Goal: Check status: Check status

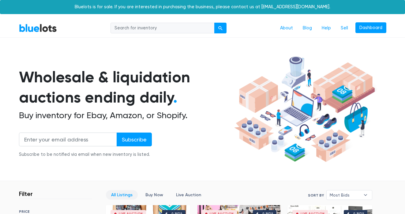
click at [364, 33] on li "Dashboard" at bounding box center [369, 28] width 33 height 12
click at [364, 27] on link "Dashboard" at bounding box center [370, 27] width 31 height 11
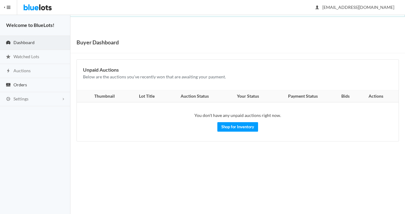
click at [48, 81] on link "Orders" at bounding box center [35, 85] width 70 height 14
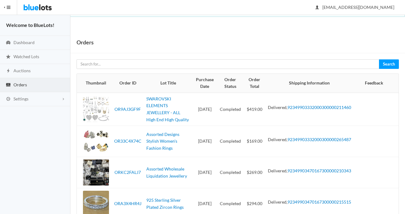
scroll to position [79, 0]
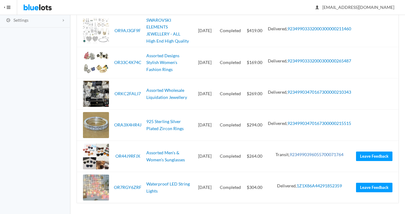
click at [330, 152] on link "9234990396055700071764" at bounding box center [316, 154] width 54 height 5
